Goal: Contribute content

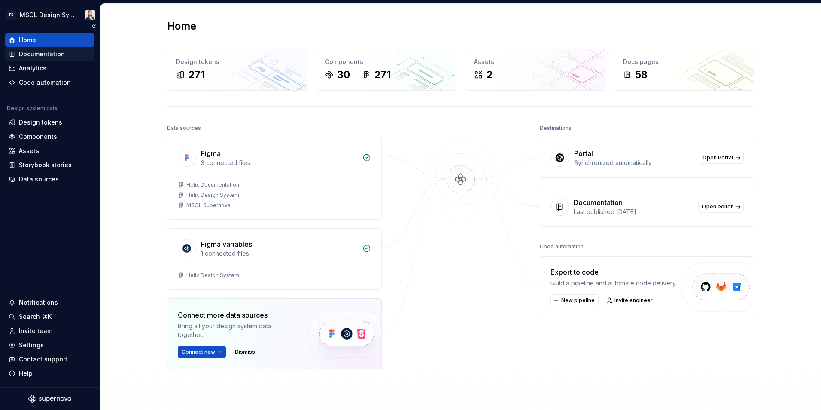
click at [35, 57] on div "Documentation" at bounding box center [42, 54] width 46 height 9
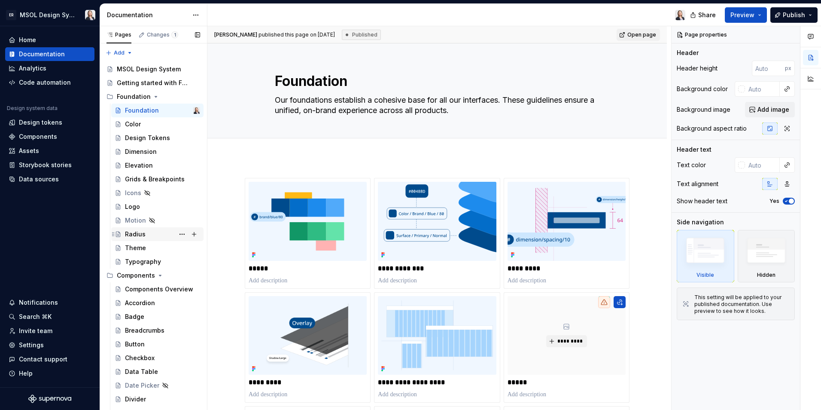
click at [136, 233] on div "Radius" at bounding box center [135, 234] width 21 height 9
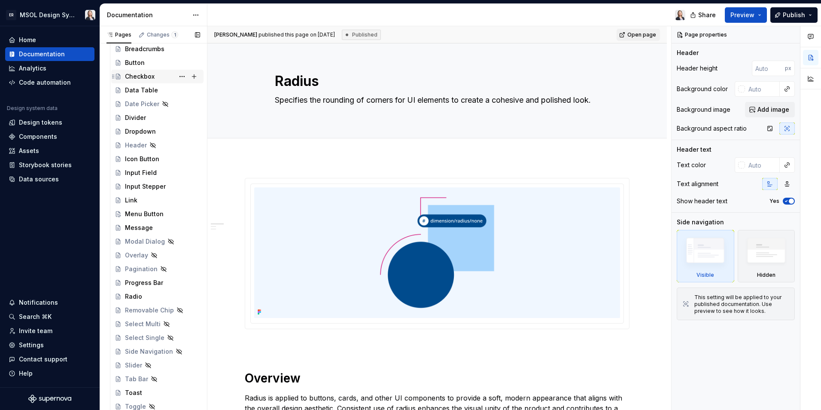
scroll to position [301, 0]
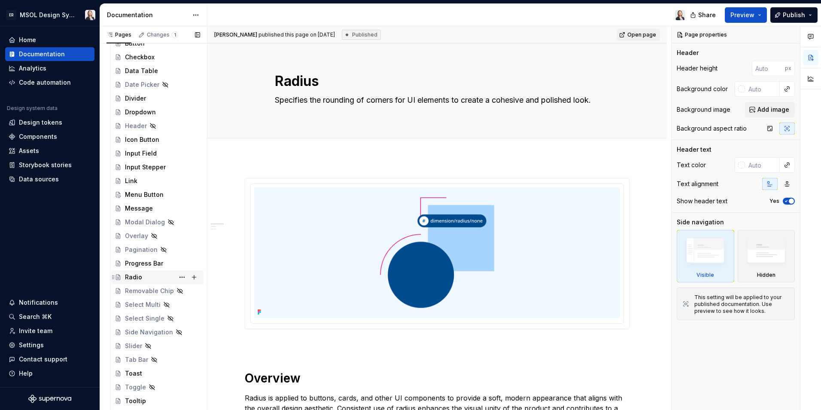
click at [136, 275] on div "Radio" at bounding box center [133, 277] width 17 height 9
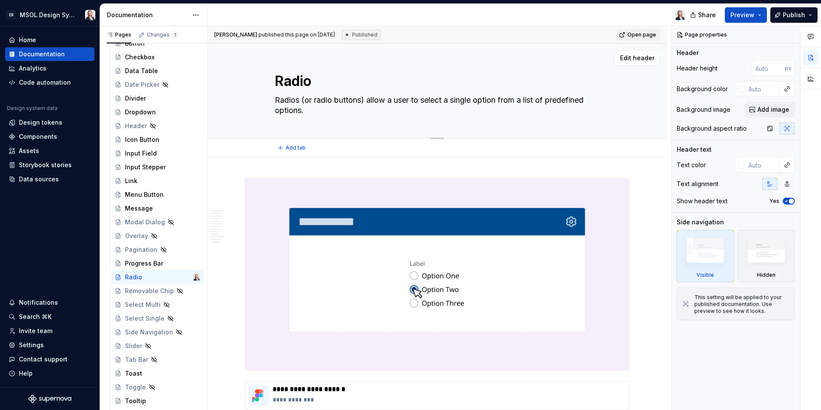
click at [312, 80] on textarea "Radio" at bounding box center [435, 81] width 325 height 21
click at [312, 82] on textarea "Radio" at bounding box center [435, 81] width 325 height 21
type textarea "*"
type textarea "Radi"
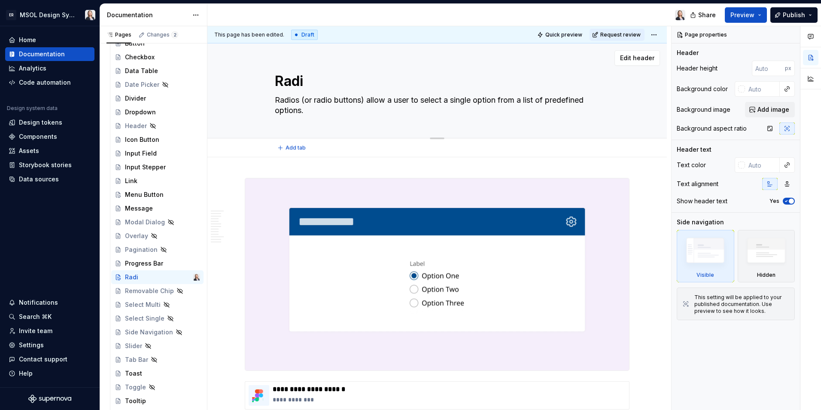
type textarea "*"
type textarea "Radi"
type textarea "*"
type textarea "Radi B"
type textarea "*"
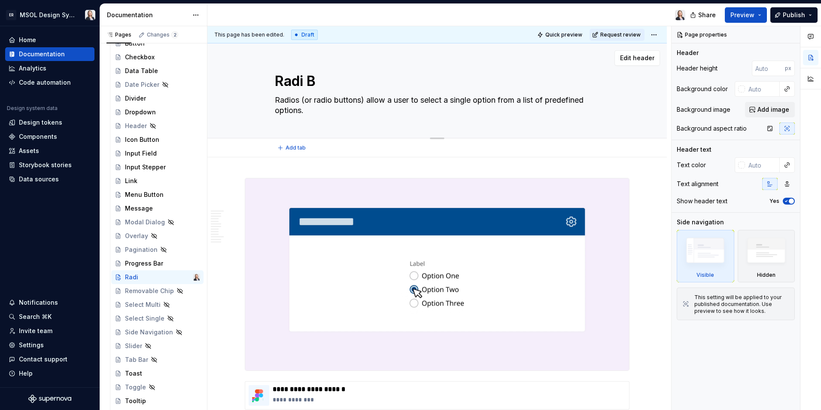
type textarea "Radi Bu"
type textarea "*"
type textarea "Radi B"
type textarea "*"
type textarea "Radi"
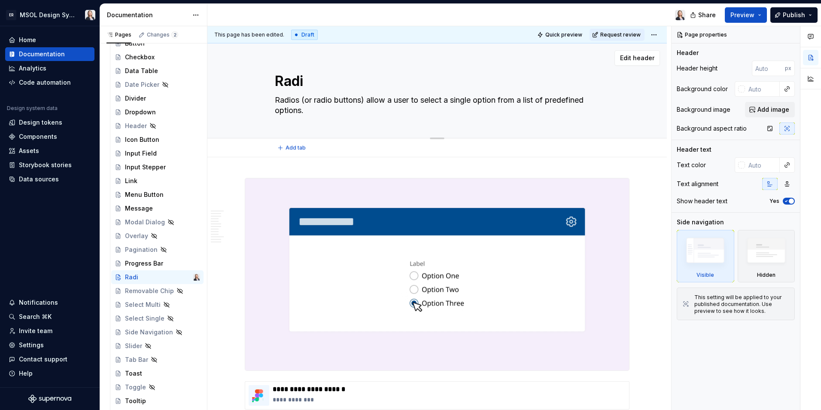
type textarea "*"
type textarea "Radi"
type textarea "*"
type textarea "Radio"
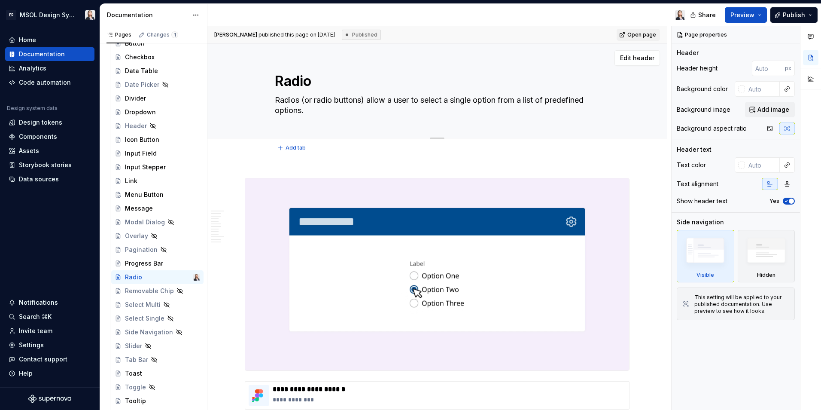
type textarea "*"
type textarea "Radio"
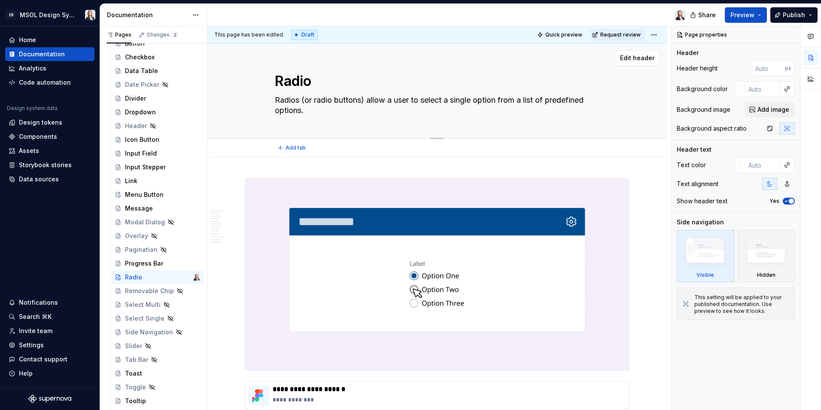
type textarea "*"
type textarea "Radio G"
type textarea "*"
type textarea "Radio Gr"
type textarea "*"
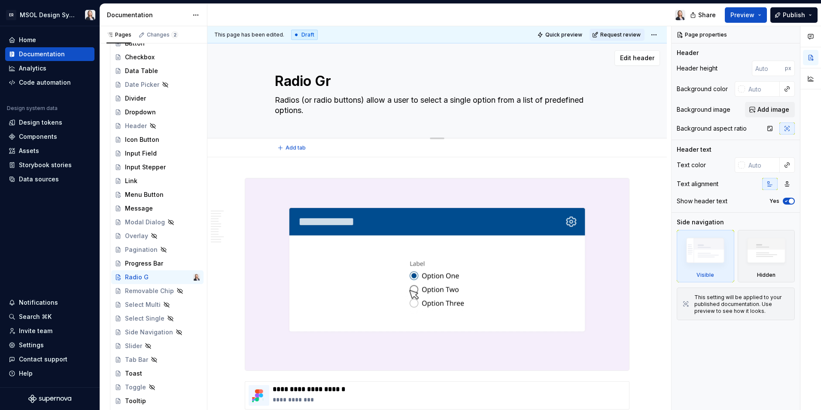
type textarea "Radio Gro"
type textarea "*"
type textarea "Radio Grou"
type textarea "*"
type textarea "Radio Group"
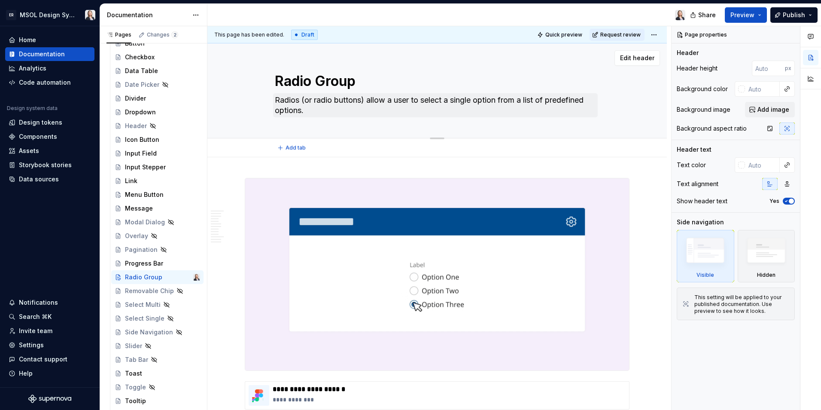
type textarea "*"
type textarea "Radio Group"
click at [298, 98] on textarea "Radios (or radio buttons) allow a user to select a single option from a list of…" at bounding box center [435, 105] width 325 height 24
click at [296, 97] on textarea "Radios (or radio buttons) allow a user to select a single option from a list of…" at bounding box center [435, 105] width 325 height 24
click at [299, 99] on textarea "Radios (or radio buttons) allow a user to select a single option from a list of…" at bounding box center [435, 105] width 325 height 24
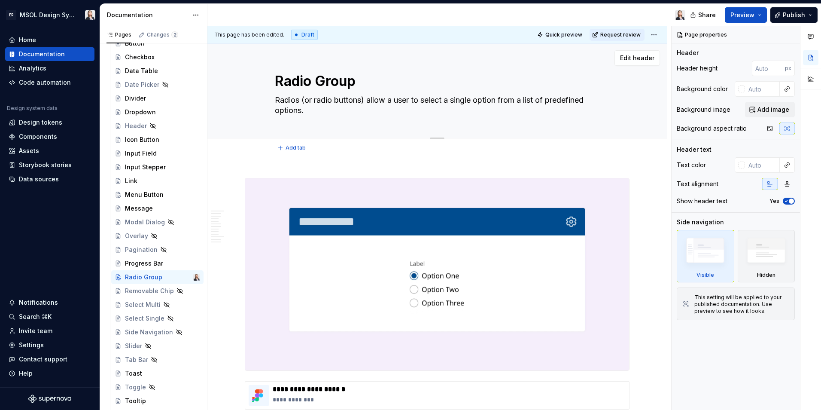
click at [297, 106] on textarea "Radios (or radio buttons) allow a user to select a single option from a list of…" at bounding box center [435, 105] width 325 height 24
click at [338, 126] on div "Radio Group Radios (or radio buttons) allow a user to select a single option fr…" at bounding box center [437, 90] width 325 height 95
click at [301, 105] on textarea "Radios (or radio buttons) allow a user to select a single option from a list of…" at bounding box center [435, 105] width 325 height 24
click at [299, 101] on textarea "Radios (or radio buttons) allow a user to select a single option from a list of…" at bounding box center [435, 105] width 325 height 24
click at [299, 100] on textarea "Radios (or radio buttons) allow a user to select a single option from a list of…" at bounding box center [435, 105] width 325 height 24
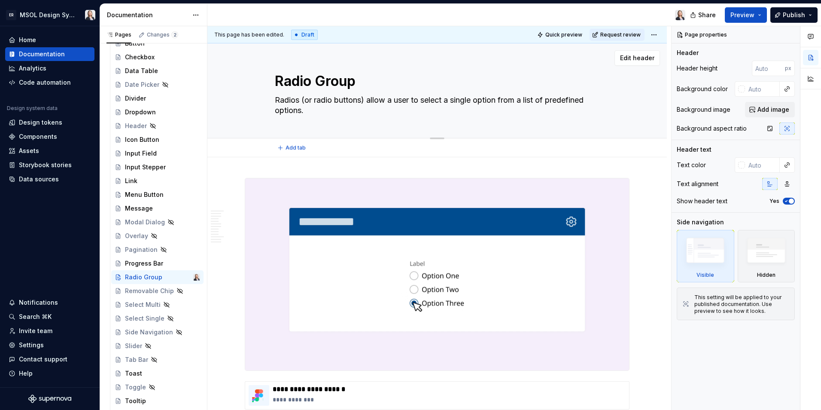
click at [299, 100] on textarea "Radios (or radio buttons) allow a user to select a single option from a list of…" at bounding box center [435, 105] width 325 height 24
drag, startPoint x: 302, startPoint y: 98, endPoint x: 323, endPoint y: 102, distance: 21.4
click at [302, 98] on textarea "Radios (or radio buttons) allow a user to select a single option from a list of…" at bounding box center [435, 105] width 325 height 24
click at [324, 102] on textarea "Radios (or radio buttons) allow a user to select a single option from a list of…" at bounding box center [435, 105] width 325 height 24
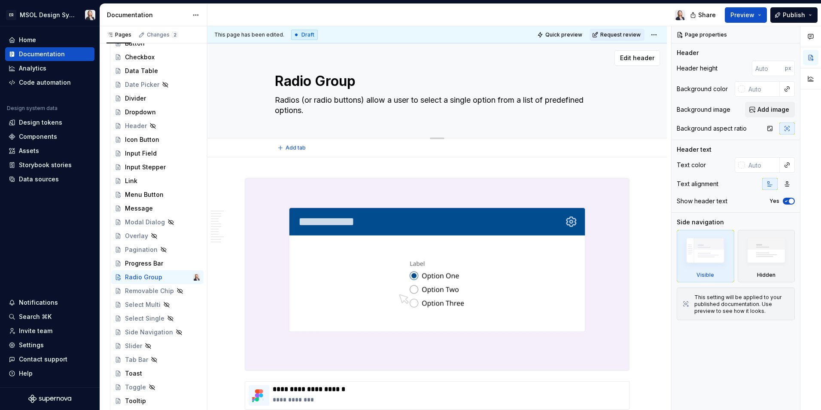
click at [301, 100] on textarea "Radios (or radio buttons) allow a user to select a single option from a list of…" at bounding box center [435, 105] width 325 height 24
type textarea "*"
type textarea "Radio (or radio buttons) allow a user to select a single option from a list of …"
type textarea "*"
type textarea "Radio (or radio buttons) allow a user to select a single option from a list of …"
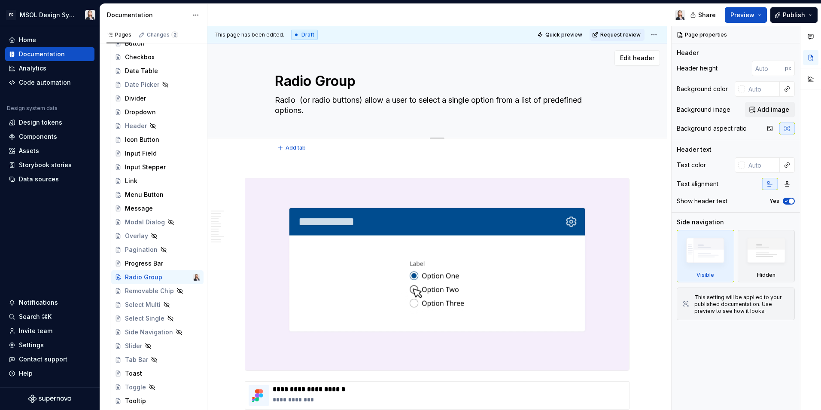
type textarea "*"
type textarea "Radio g (or radio buttons) allow a user to select a single option from a list o…"
type textarea "*"
type textarea "Radio gr (or radio buttons) allow a user to select a single option from a list …"
type textarea "*"
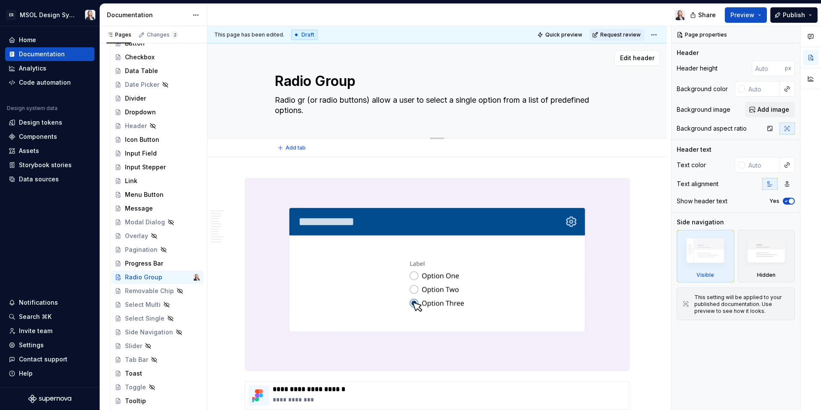
type textarea "Radio gro (or radio buttons) allow a user to select a single option from a list…"
type textarea "*"
type textarea "Radio grou (or radio buttons) allow a user to select a single option from a lis…"
type textarea "*"
type textarea "Radio group (or radio buttons) allow a user to select a single option from a li…"
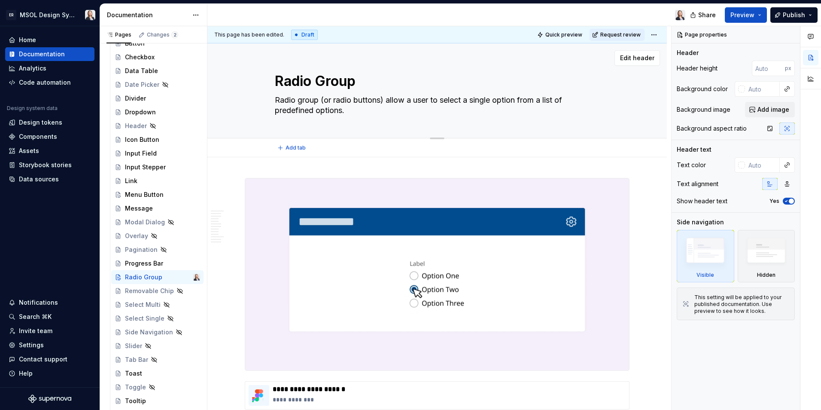
click at [303, 101] on textarea "Radio group (or radio buttons) allow a user to select a single option from a li…" at bounding box center [435, 105] width 325 height 24
type textarea "*"
type textarea "Radio roup (or radio buttons) allow a user to select a single option from a lis…"
type textarea "*"
type textarea "Radio Group (or radio buttons) allow a user to select a single option from a li…"
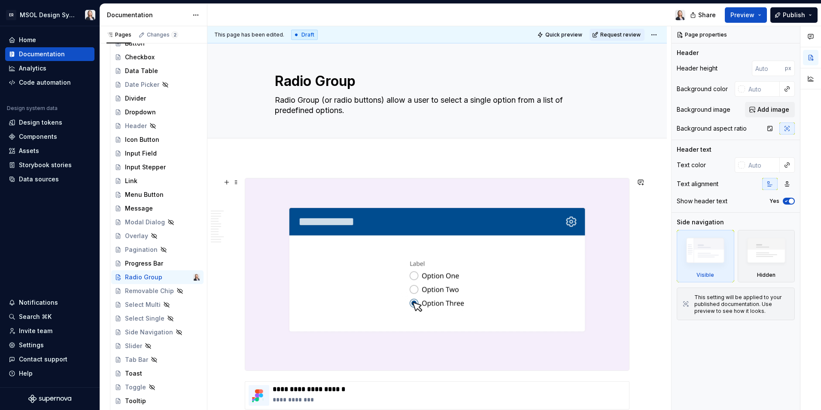
type textarea "*"
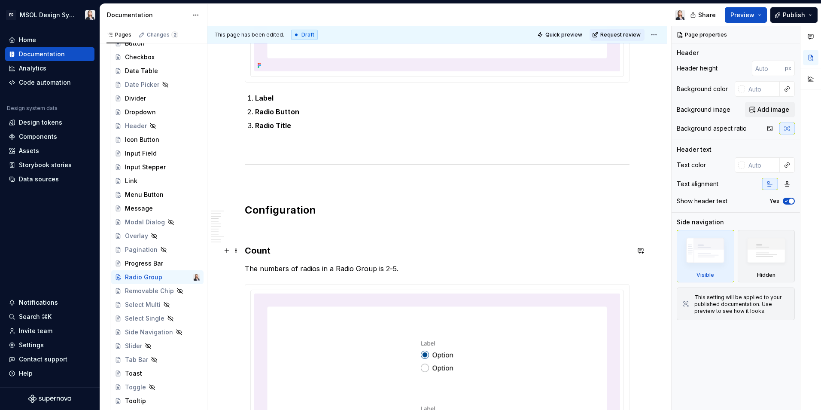
scroll to position [687, 0]
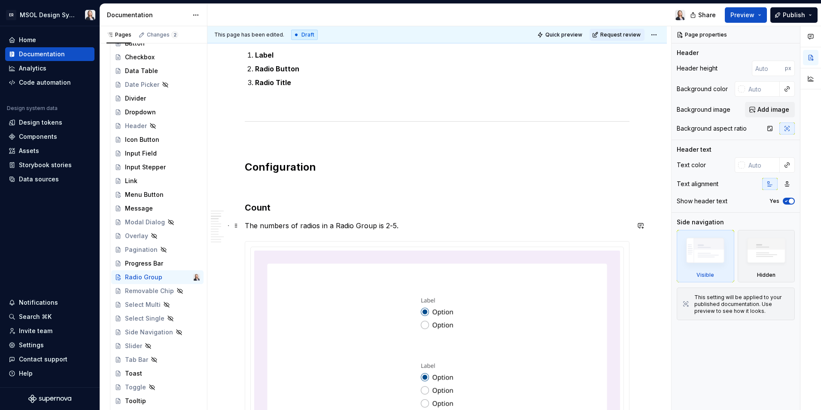
type textarea "Radio Group (or radio buttons) allow a user to select a single option from a li…"
click at [316, 223] on p "The numbers of radios in a Radio Group is 2-5." at bounding box center [437, 225] width 385 height 10
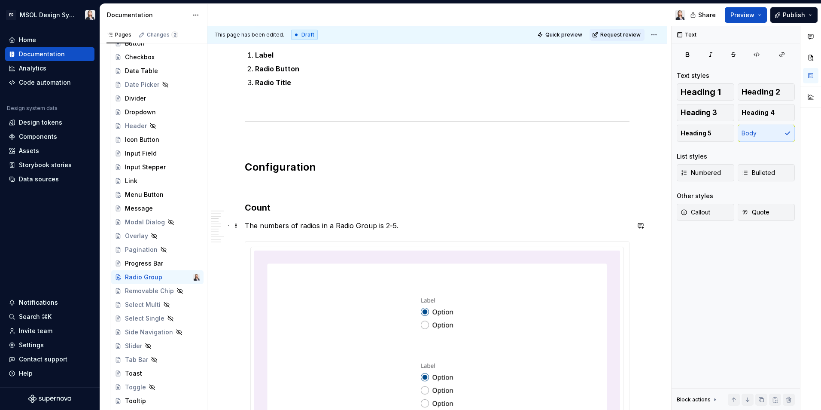
click at [431, 220] on p "The numbers of radios in a Radio Group is 2-5." at bounding box center [437, 225] width 385 height 10
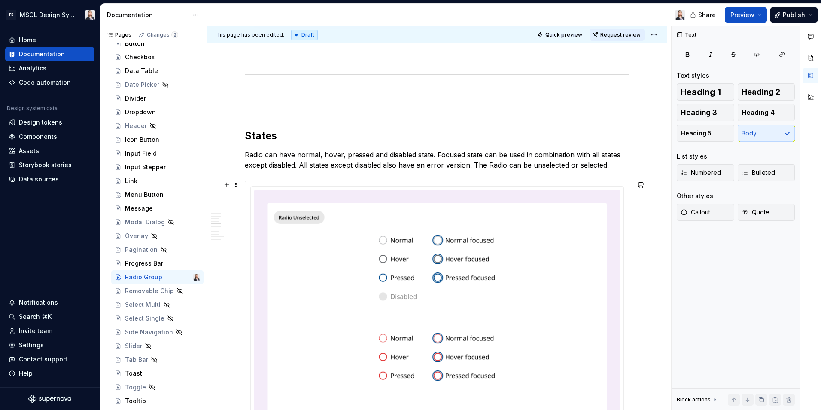
scroll to position [1547, 0]
click at [245, 151] on p "Radio can have normal, hover, pressed and disabled state. Focused state can be …" at bounding box center [437, 158] width 385 height 21
click at [262, 153] on p "Radio can have normal, hover, pressed and disabled state. Focused state can be …" at bounding box center [437, 158] width 385 height 21
click at [249, 152] on p "Radio can have normal, hover, pressed and disabled state. Focused state can be …" at bounding box center [437, 158] width 385 height 21
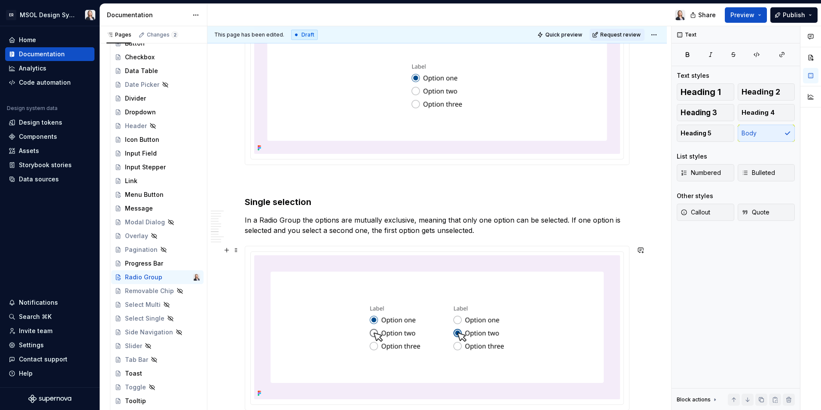
scroll to position [2223, 0]
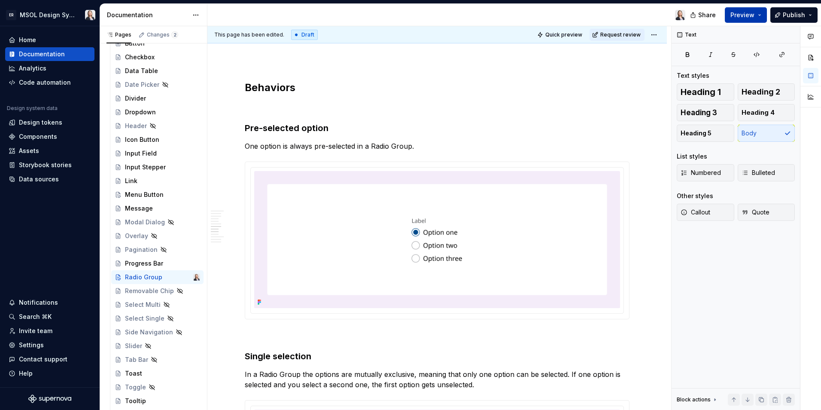
click at [750, 15] on span "Preview" at bounding box center [743, 15] width 24 height 9
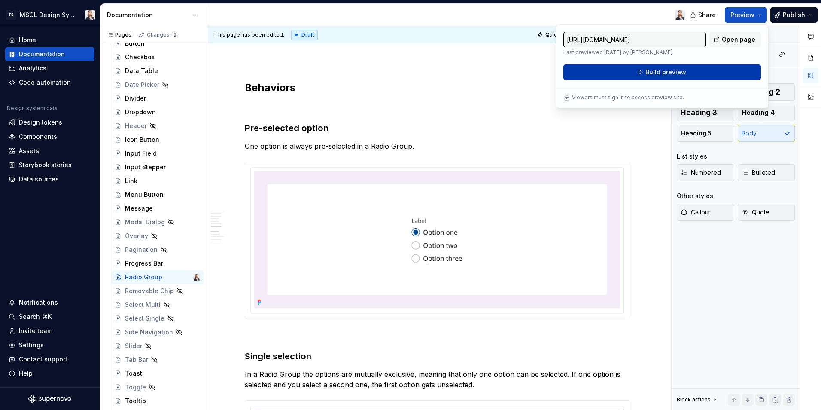
click at [621, 70] on button "Build preview" at bounding box center [663, 71] width 198 height 15
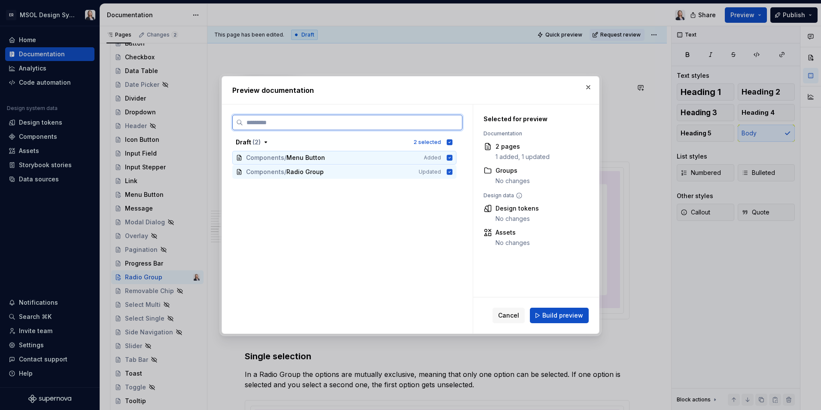
click at [449, 157] on icon at bounding box center [450, 158] width 6 height 6
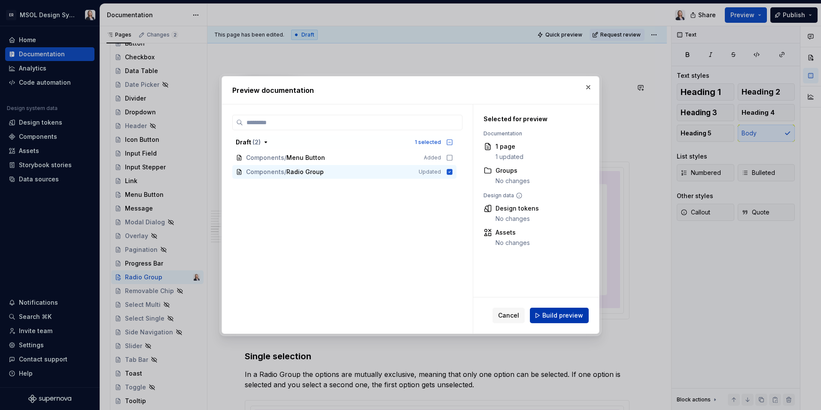
click at [567, 315] on span "Build preview" at bounding box center [563, 315] width 41 height 9
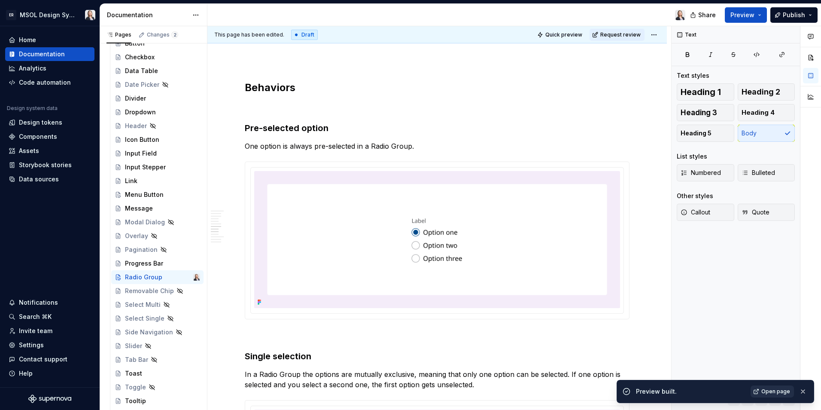
click at [770, 392] on span "Open page" at bounding box center [776, 391] width 29 height 7
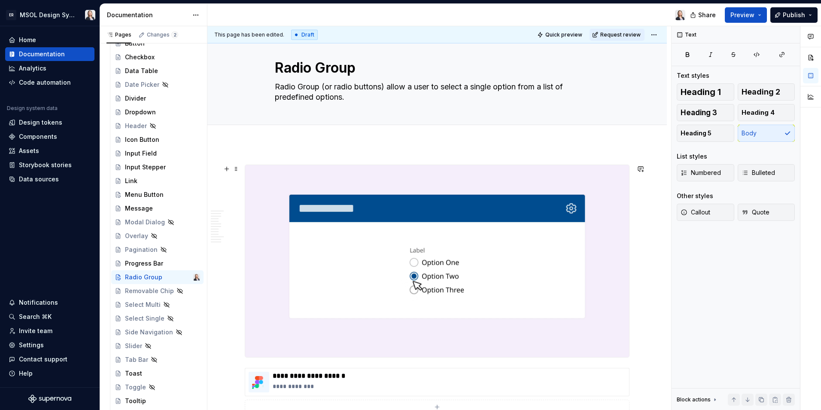
scroll to position [0, 0]
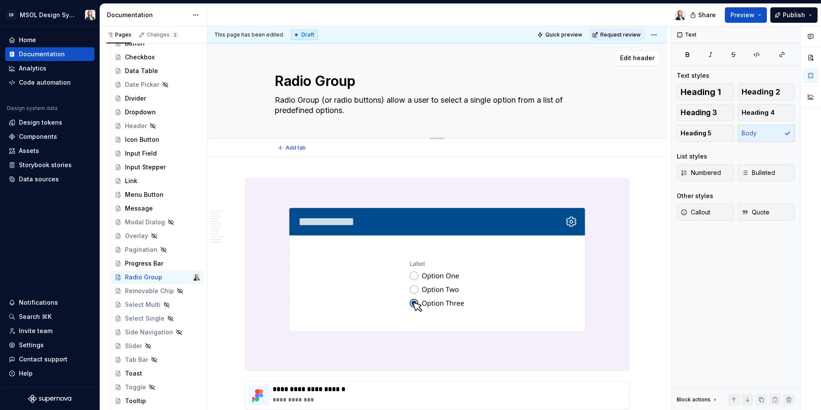
click at [276, 100] on textarea "Radio Group (or radio buttons) allow a user to select a single option from a li…" at bounding box center [435, 105] width 325 height 24
click at [280, 99] on textarea "Radio Group (or radio buttons) allow a user to select a single option from a li…" at bounding box center [435, 105] width 325 height 24
type textarea "*"
type textarea "ARadio Group (or radio buttons) allow a user to select a single option from a l…"
type textarea "*"
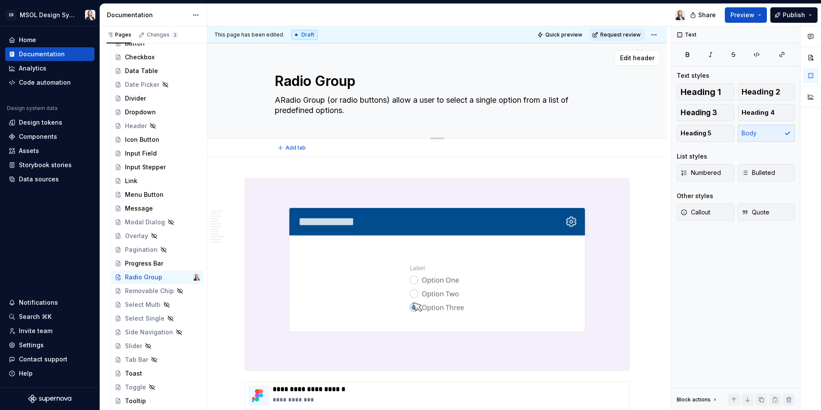
type textarea "A Radio Group (or radio buttons) allow a user to select a single option from a …"
type textarea "*"
type textarea "A Radio Group (or radio buttons) allow a user to select a single option from a …"
click at [793, 13] on span "Publish" at bounding box center [794, 15] width 22 height 9
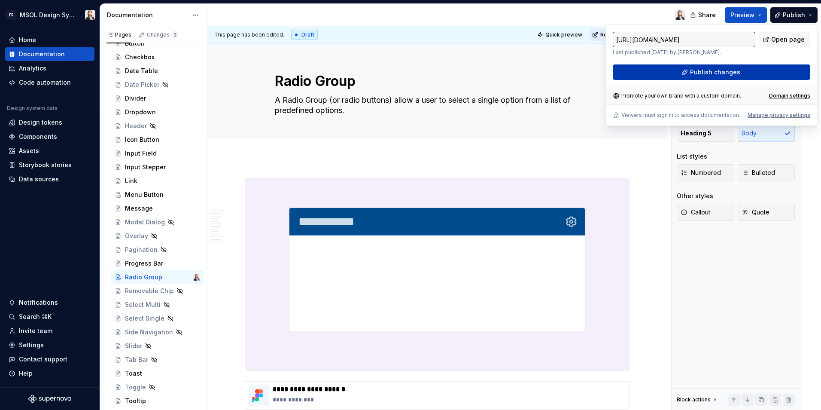
drag, startPoint x: 793, startPoint y: 13, endPoint x: 728, endPoint y: 72, distance: 87.9
click at [728, 72] on span "Publish changes" at bounding box center [715, 72] width 50 height 9
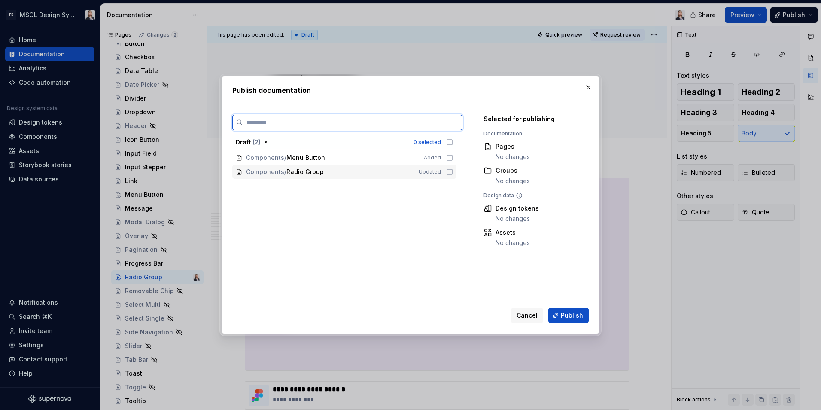
click at [450, 172] on icon at bounding box center [449, 171] width 7 height 7
drag, startPoint x: 570, startPoint y: 317, endPoint x: 560, endPoint y: 318, distance: 9.5
click at [570, 317] on span "Publish" at bounding box center [572, 315] width 22 height 9
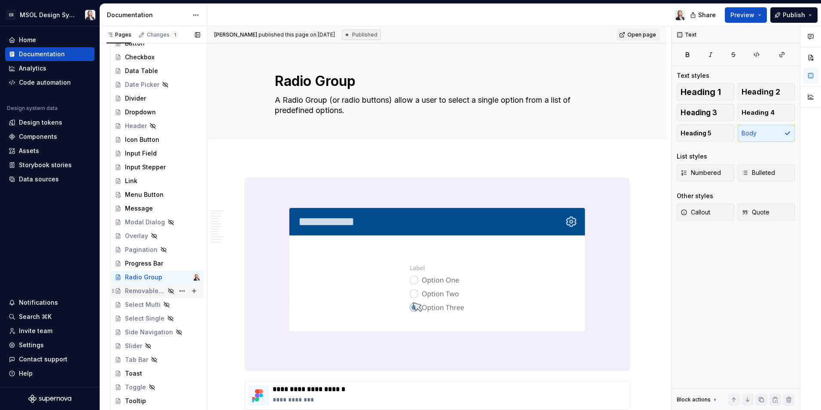
click at [152, 291] on div "Removable Chip" at bounding box center [145, 291] width 40 height 9
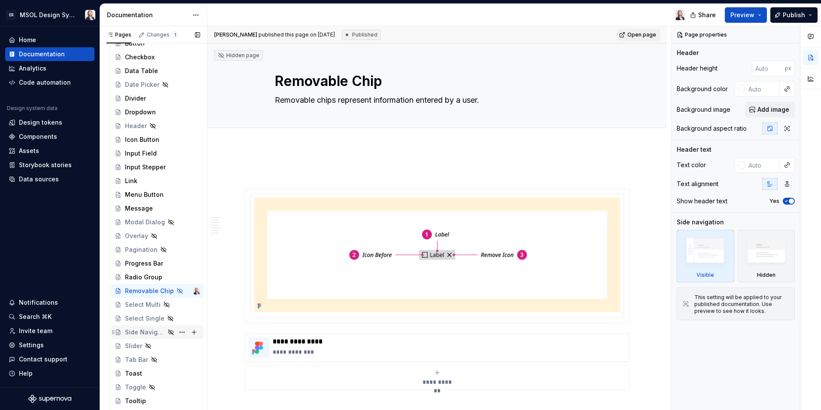
click at [145, 333] on div "Side Navigation" at bounding box center [145, 332] width 40 height 9
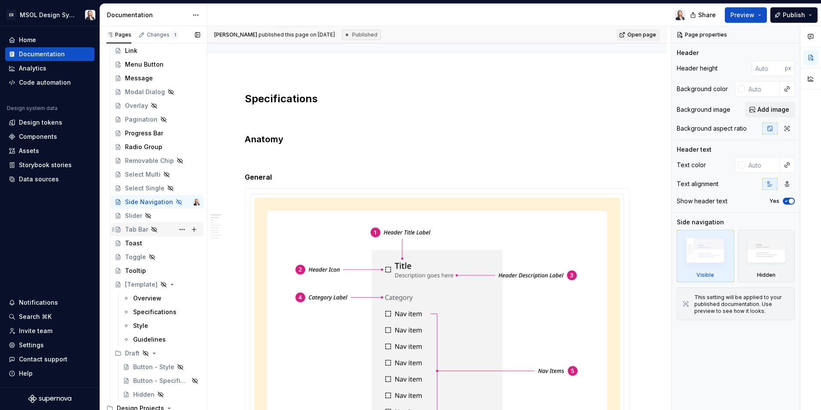
scroll to position [431, 0]
click at [135, 232] on div "Tab Bar" at bounding box center [136, 230] width 23 height 9
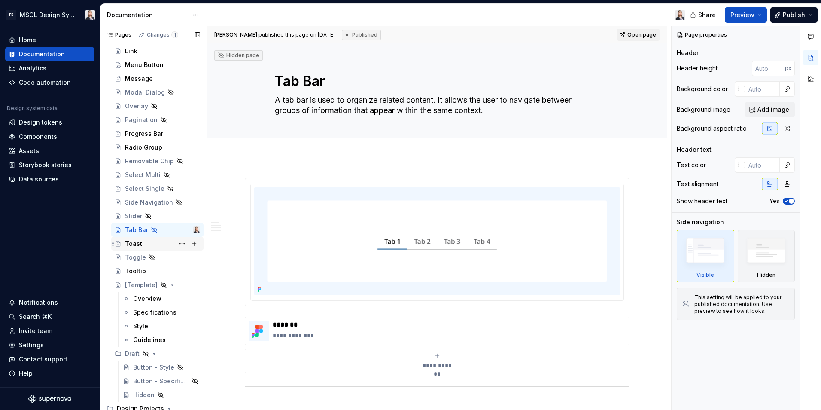
click at [130, 244] on div "Toast" at bounding box center [133, 243] width 17 height 9
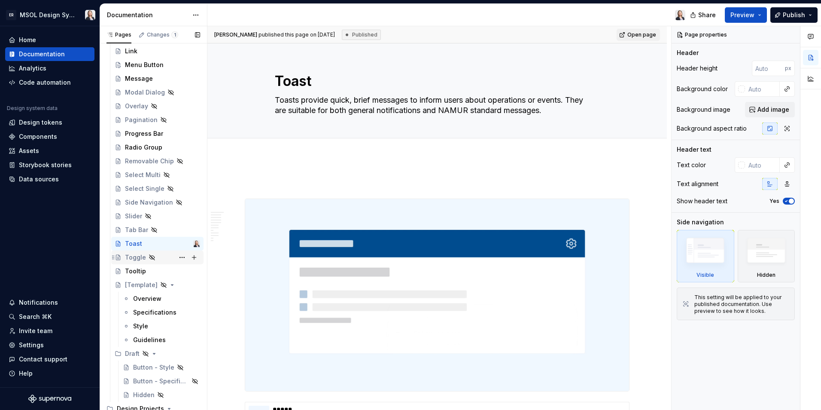
click at [138, 257] on div "Toggle" at bounding box center [135, 257] width 21 height 9
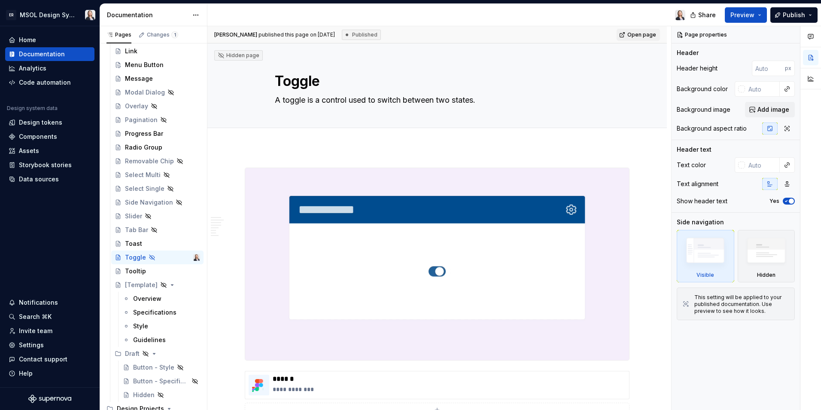
type textarea "*"
